Goal: Use online tool/utility: Use online tool/utility

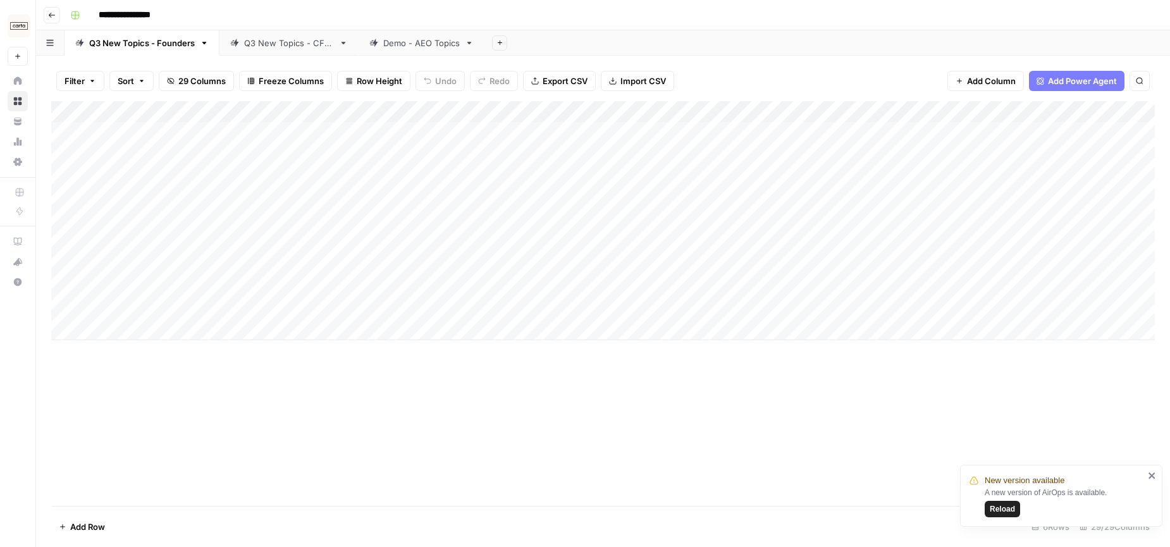
click at [1000, 504] on span "Reload" at bounding box center [1001, 508] width 25 height 11
click at [918, 16] on div "**********" at bounding box center [611, 15] width 1092 height 20
click at [841, 8] on div "**********" at bounding box center [611, 15] width 1092 height 20
